Goal: Task Accomplishment & Management: Manage account settings

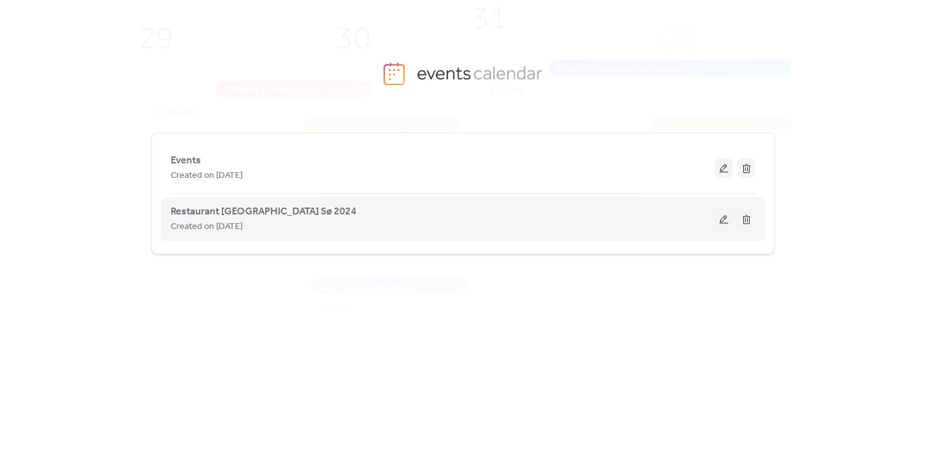
click at [224, 222] on span "Created on [DATE]" at bounding box center [207, 226] width 72 height 15
click at [217, 205] on span "Restaurant [GEOGRAPHIC_DATA] Sø 2024" at bounding box center [264, 211] width 186 height 15
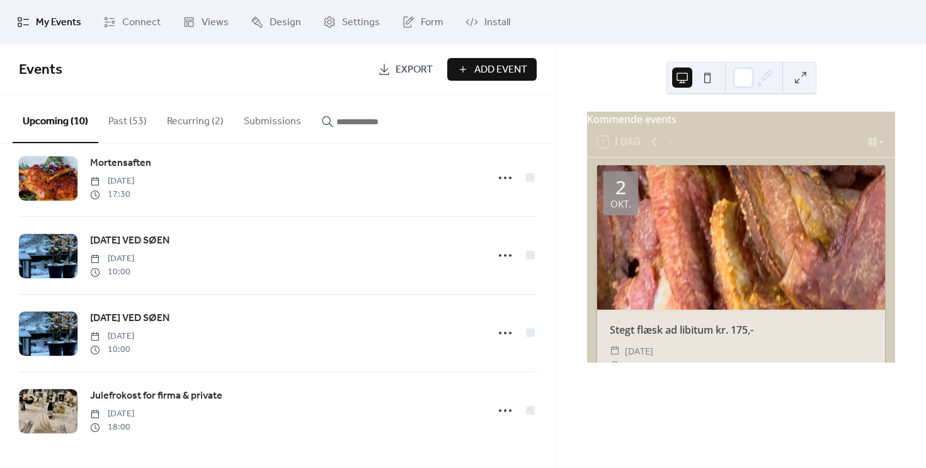
scroll to position [491, 0]
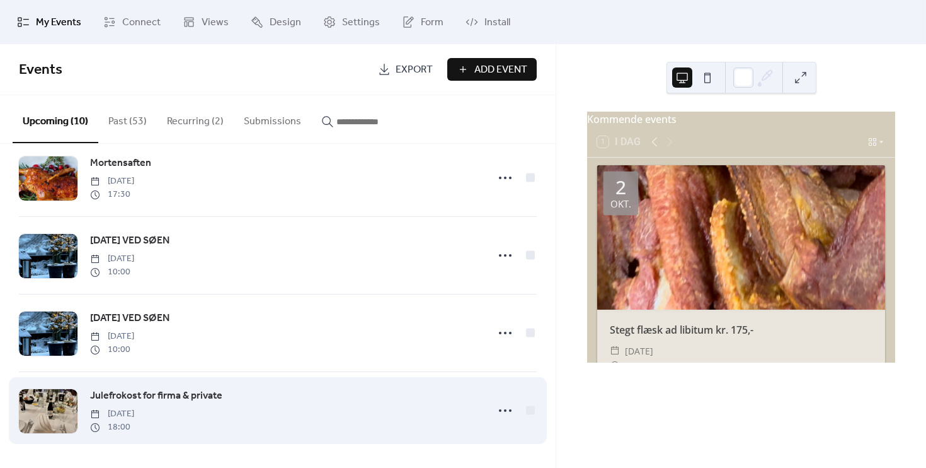
click at [219, 404] on div "Julefrokost for firma & private [DATE] 18:00" at bounding box center [285, 409] width 390 height 45
click at [187, 394] on span "Julefrokost for firma & private" at bounding box center [156, 395] width 132 height 15
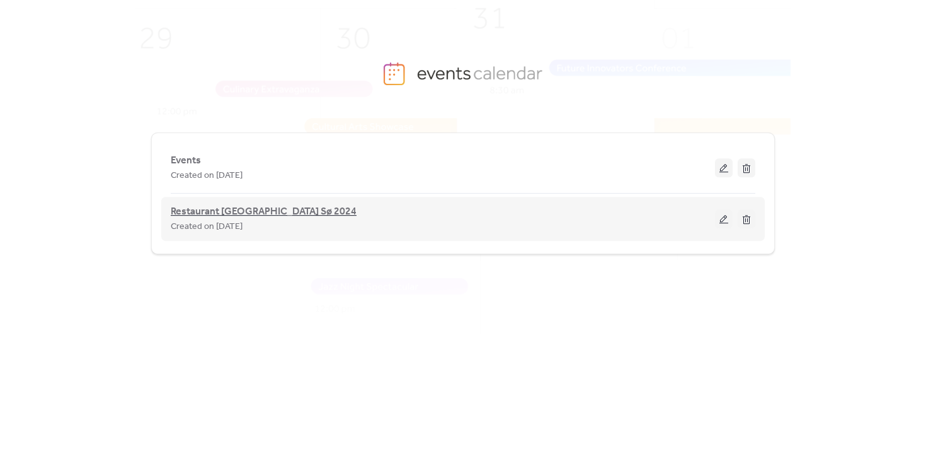
click at [230, 213] on span "Restaurant [GEOGRAPHIC_DATA] Sø 2024" at bounding box center [264, 211] width 186 height 15
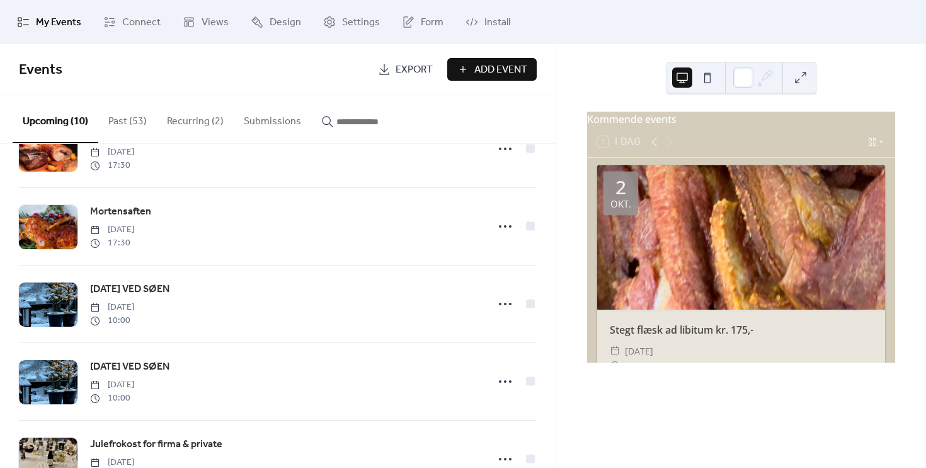
scroll to position [491, 0]
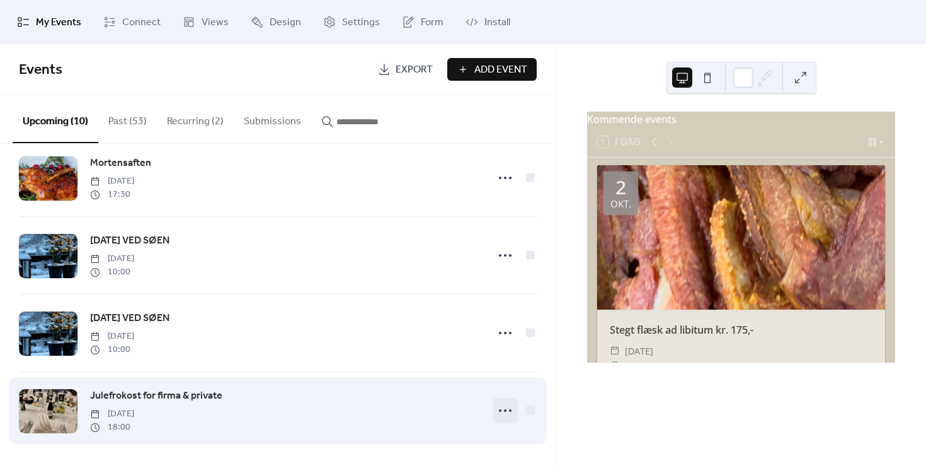
click at [499, 410] on icon at bounding box center [505, 410] width 20 height 20
click at [323, 416] on div "Julefrokost for firma & private [DATE] 18:00" at bounding box center [285, 409] width 390 height 45
click at [120, 395] on span "Julefrokost for firma & private" at bounding box center [156, 395] width 132 height 15
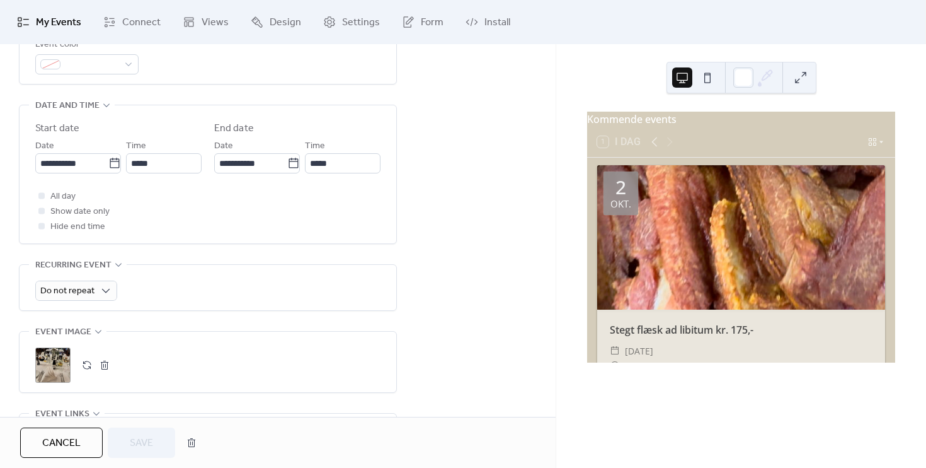
scroll to position [377, 0]
